Goal: Check status: Check status

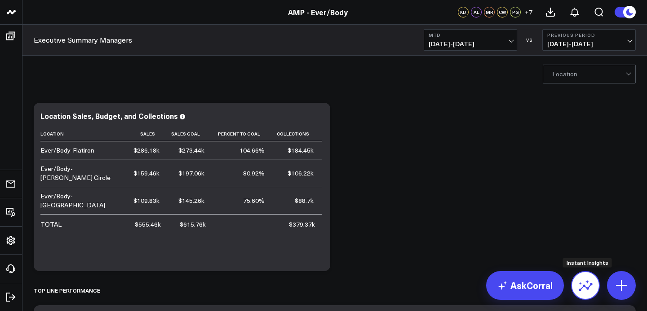
click at [581, 287] on icon at bounding box center [585, 286] width 14 height 14
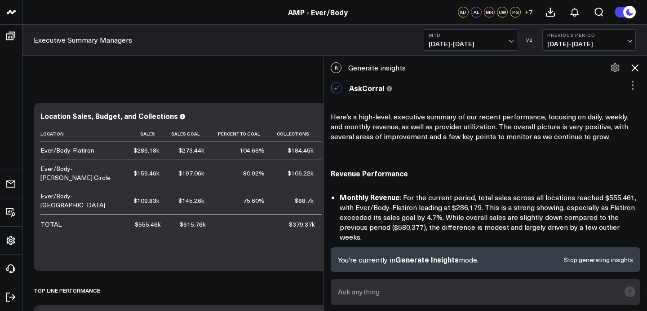
scroll to position [756, 0]
